Goal: Information Seeking & Learning: Find specific fact

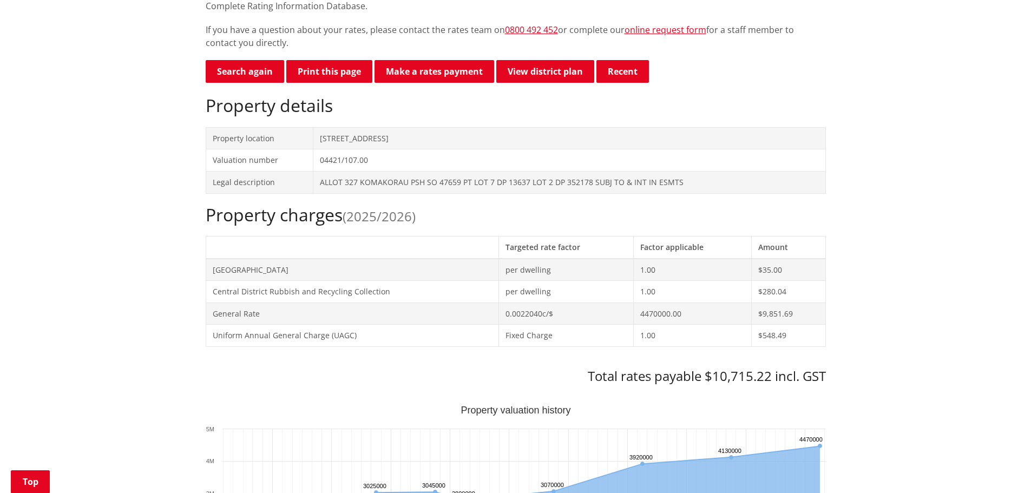
scroll to position [325, 0]
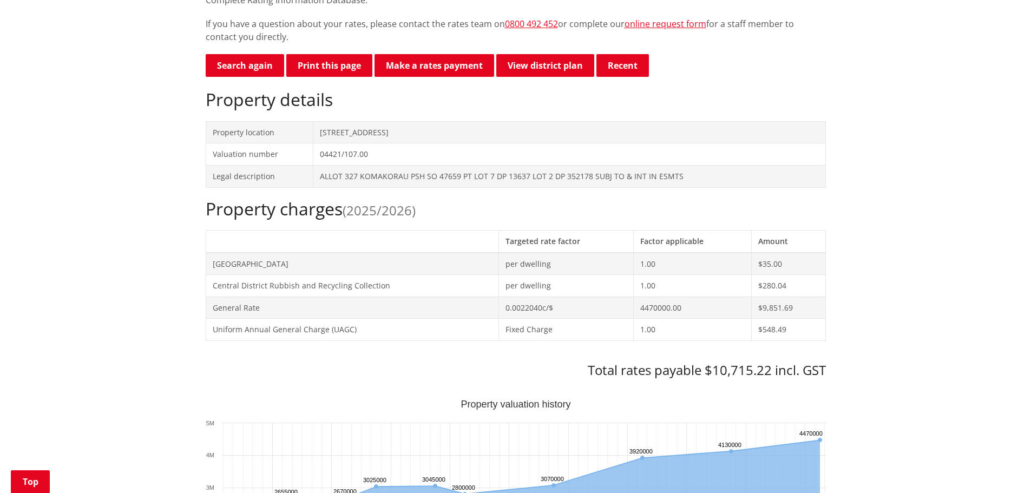
drag, startPoint x: 465, startPoint y: 111, endPoint x: 291, endPoint y: 119, distance: 174.4
click at [291, 121] on tr "Property location [STREET_ADDRESS]" at bounding box center [515, 132] width 619 height 22
copy tr "[STREET_ADDRESS]"
drag, startPoint x: 423, startPoint y: 338, endPoint x: 454, endPoint y: 278, distance: 68.5
click at [423, 338] on div "Property charges (2025/2026) Targeted rate factor Factor applicable Amount [GEO…" at bounding box center [516, 289] width 620 height 180
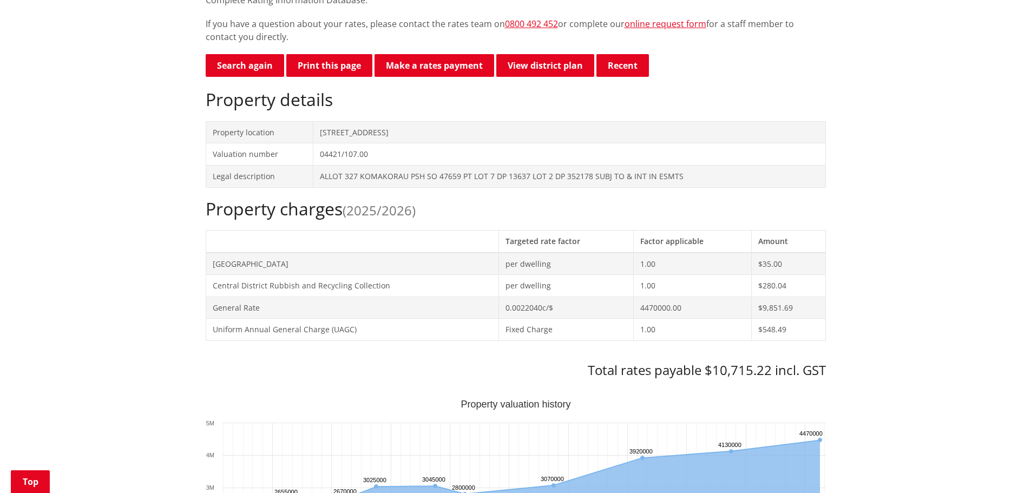
drag, startPoint x: 444, startPoint y: 111, endPoint x: 311, endPoint y: 119, distance: 133.3
click at [311, 121] on tr "Property location [STREET_ADDRESS]" at bounding box center [515, 132] width 619 height 22
copy tr "[STREET_ADDRESS]"
click at [363, 230] on th at bounding box center [352, 241] width 293 height 22
drag, startPoint x: 440, startPoint y: 113, endPoint x: 274, endPoint y: 121, distance: 166.8
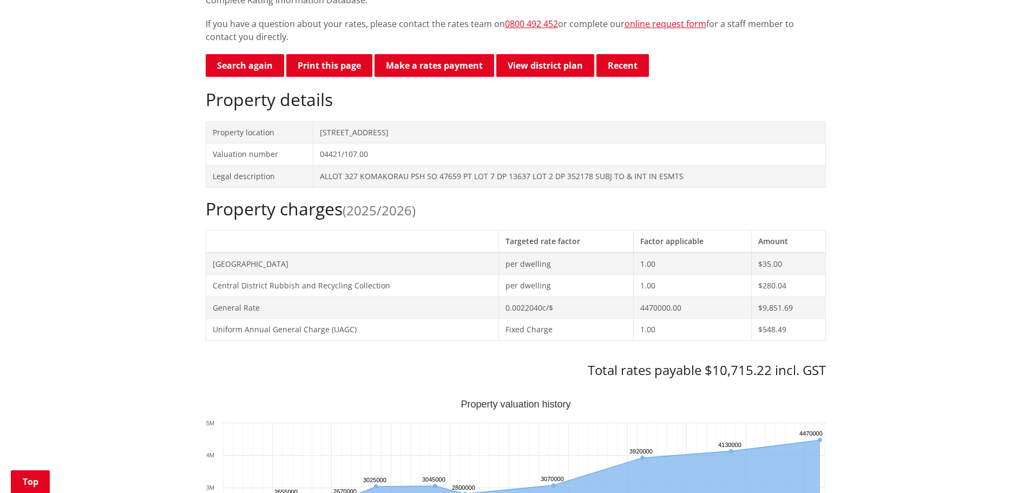
click at [274, 121] on tr "Property location [STREET_ADDRESS]" at bounding box center [515, 132] width 619 height 22
copy tr "[STREET_ADDRESS]"
drag, startPoint x: 352, startPoint y: 356, endPoint x: 353, endPoint y: 338, distance: 17.9
click at [352, 362] on h3 "Total rates payable $10,715.22 incl. GST" at bounding box center [516, 370] width 620 height 16
drag, startPoint x: 447, startPoint y: 114, endPoint x: 297, endPoint y: 120, distance: 150.5
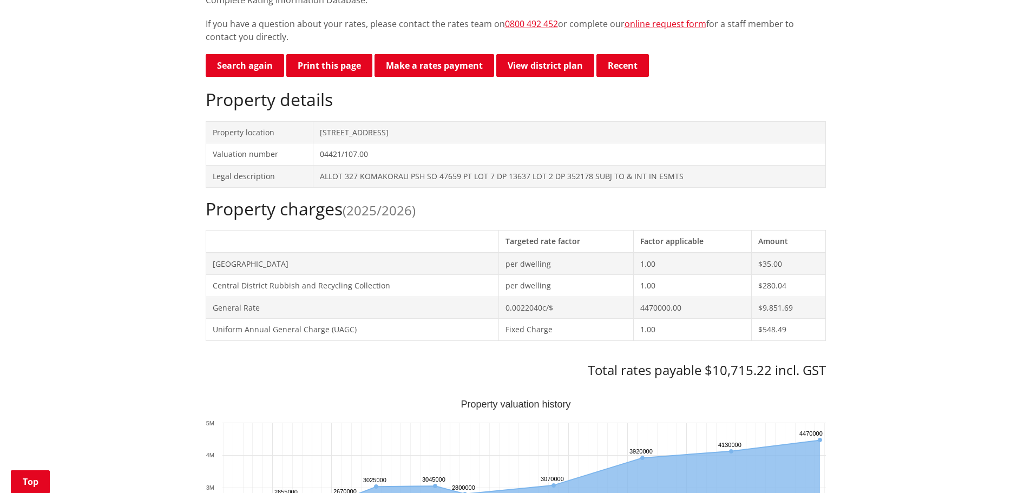
click at [297, 121] on tr "Property location [STREET_ADDRESS]" at bounding box center [515, 132] width 619 height 22
copy tr "[STREET_ADDRESS]"
click at [463, 121] on td "[STREET_ADDRESS]" at bounding box center [569, 132] width 512 height 22
drag, startPoint x: 446, startPoint y: 114, endPoint x: 308, endPoint y: 118, distance: 138.0
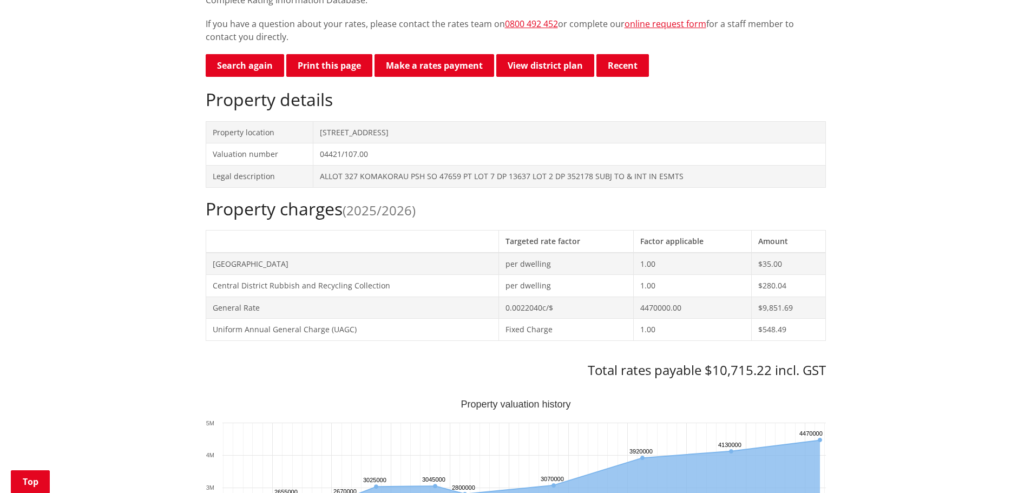
click at [308, 121] on tr "Property location [STREET_ADDRESS]" at bounding box center [515, 132] width 619 height 22
copy tr "[STREET_ADDRESS]"
drag, startPoint x: 687, startPoint y: 158, endPoint x: 317, endPoint y: 164, distance: 370.1
click at [317, 165] on td "ALLOT 327 KOMAKORAU PSH SO 47659 PT LOT 7 DP 13637 LOT 2 DP 352178 SUBJ TO & IN…" at bounding box center [569, 176] width 512 height 22
copy td "ALLOT 327 KOMAKORAU PSH SO 47659 PT LOT 7 DP 13637 LOT 2 DP 352178 SUBJ TO & IN…"
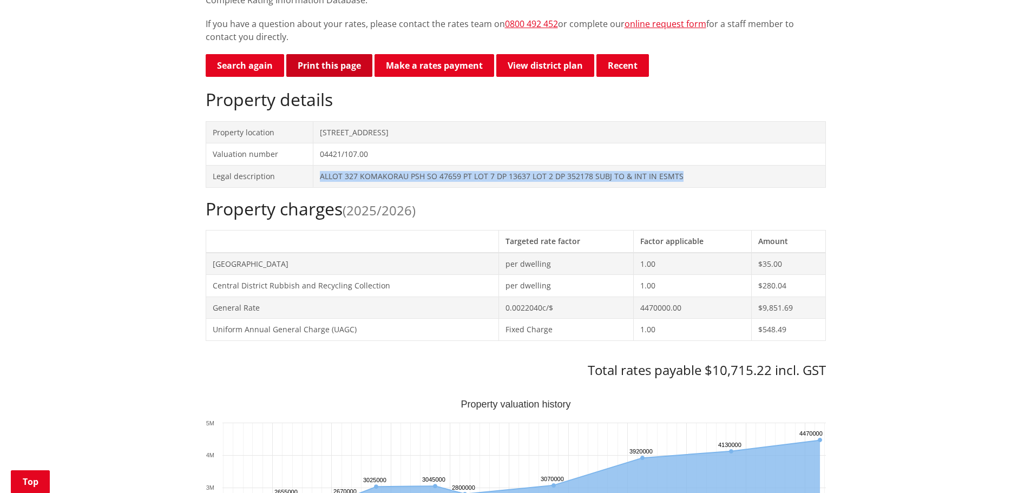
click at [339, 54] on button "Print this page" at bounding box center [329, 65] width 86 height 23
